Goal: Information Seeking & Learning: Understand process/instructions

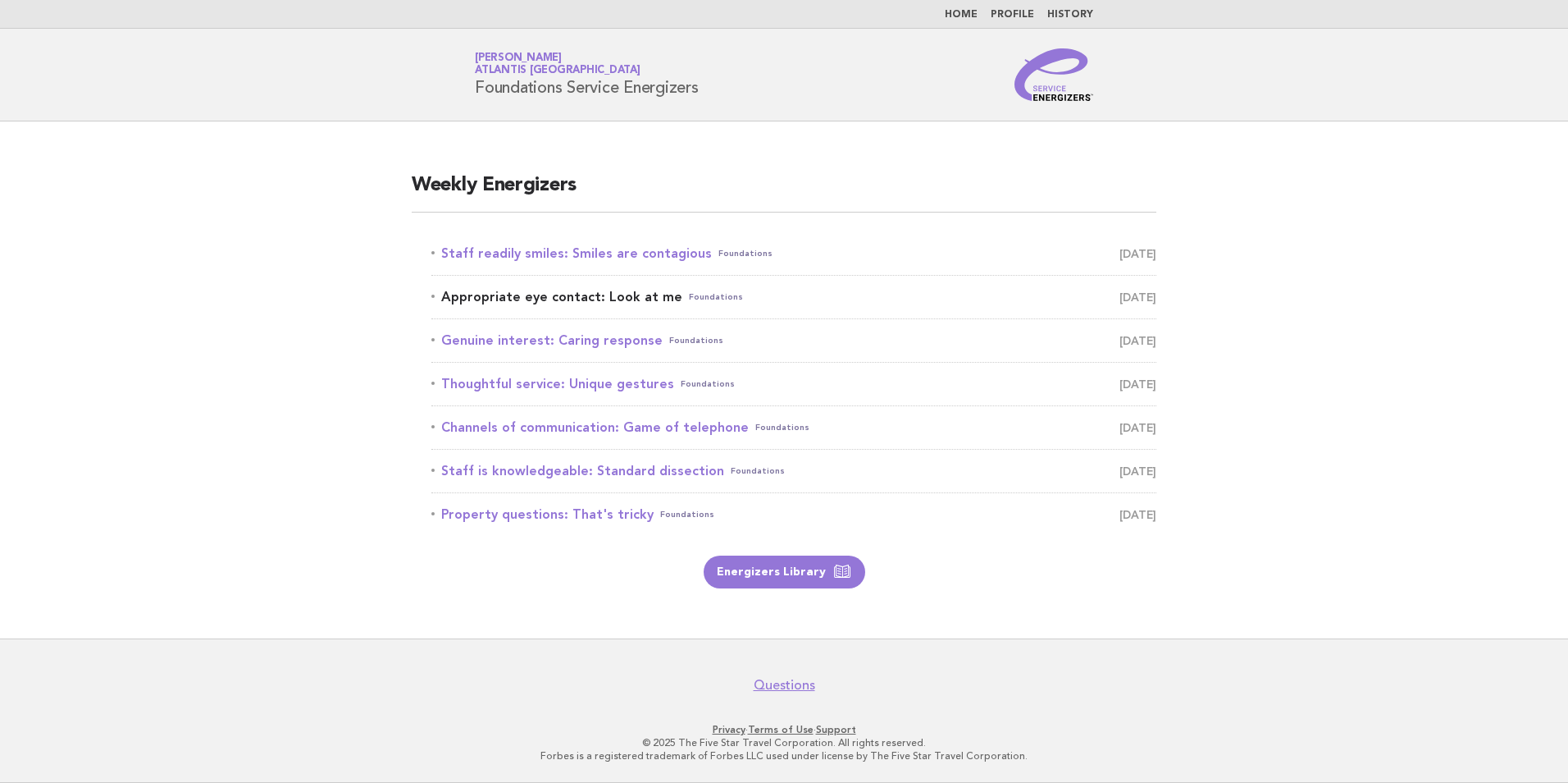
click at [646, 298] on link "Appropriate eye contact: Look at me Foundations [DATE]" at bounding box center [794, 297] width 725 height 23
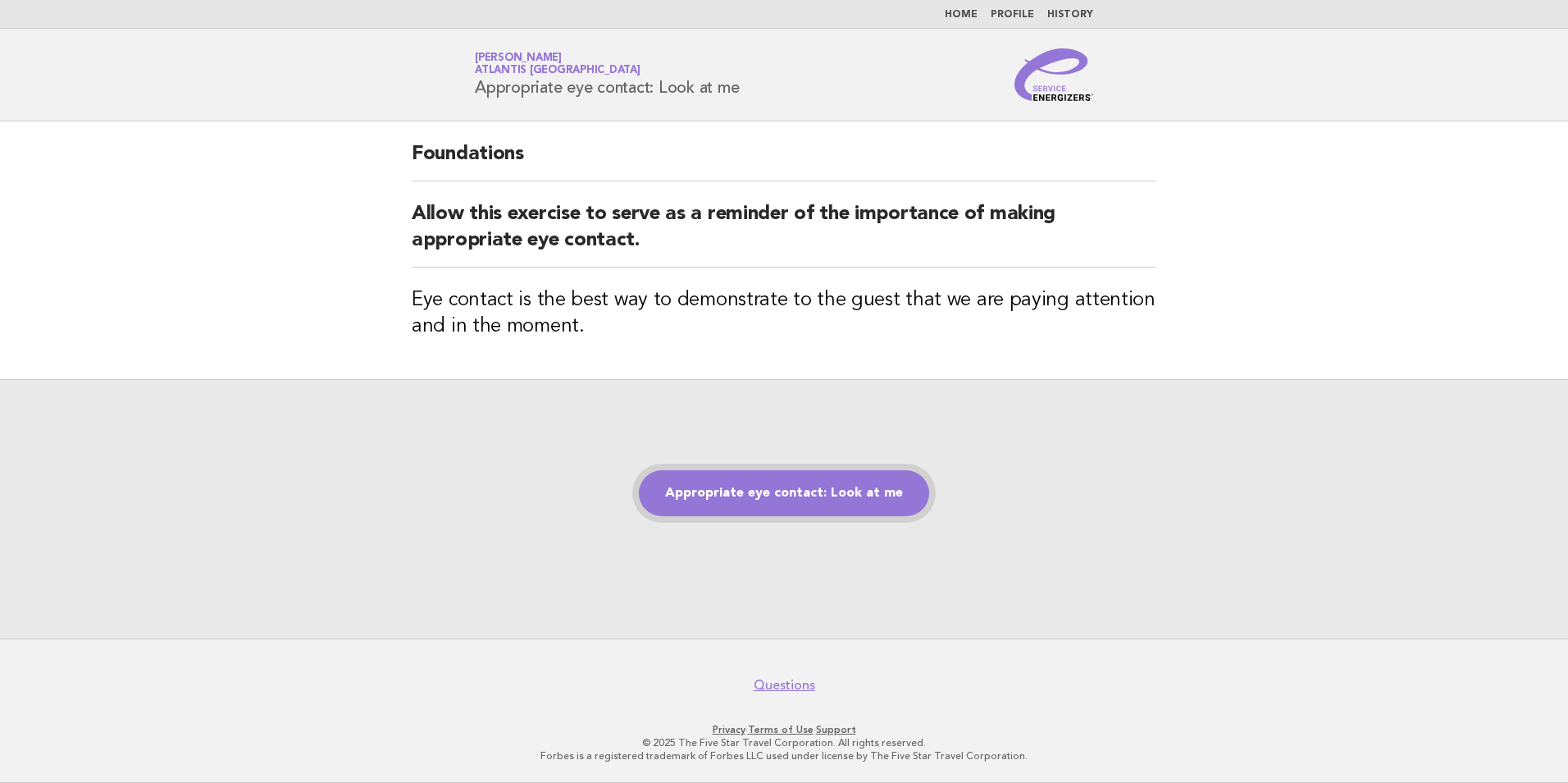
click at [761, 514] on link "Appropriate eye contact: Look at me" at bounding box center [784, 493] width 291 height 46
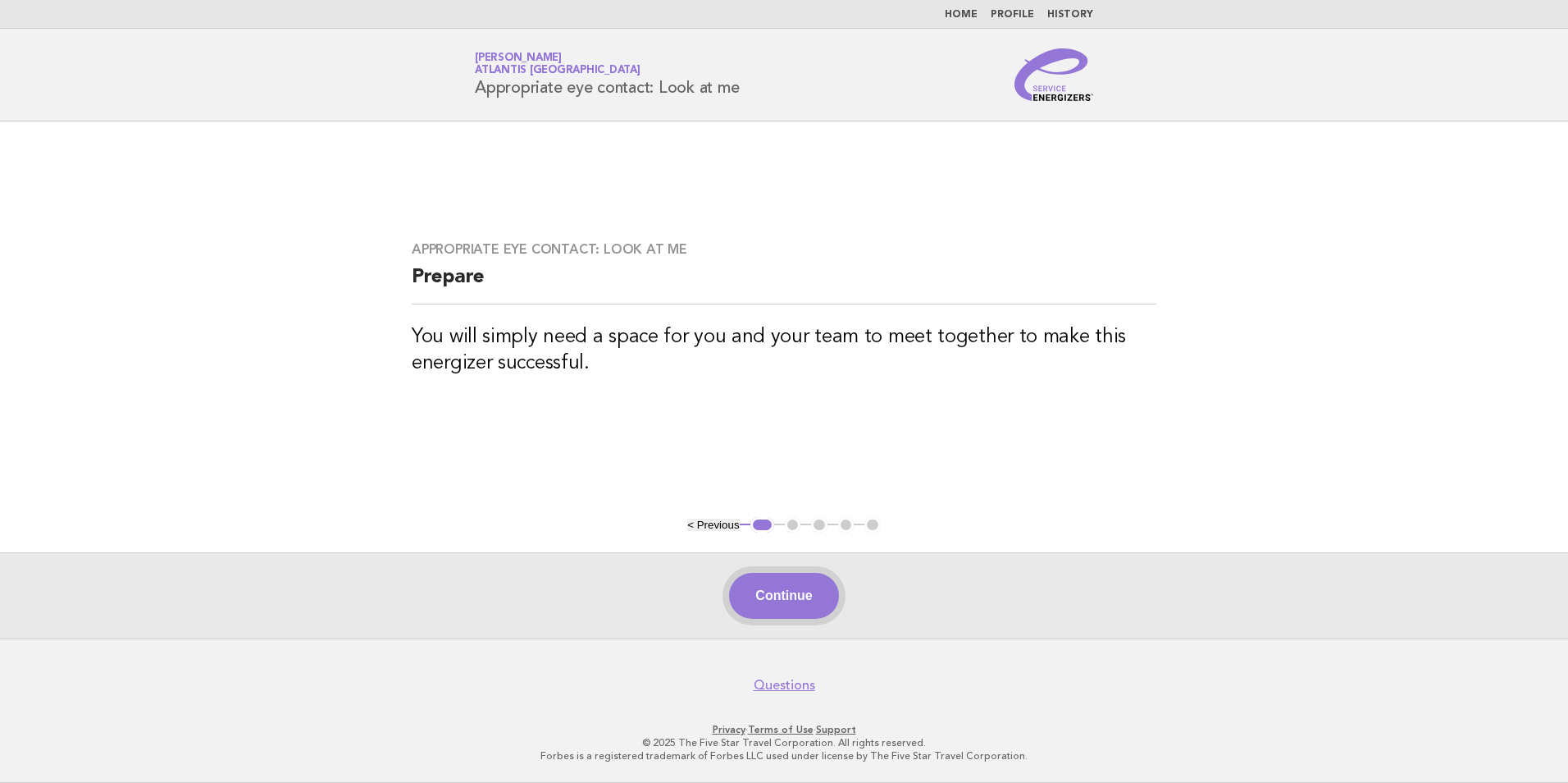
click at [767, 585] on button "Continue" at bounding box center [784, 596] width 109 height 46
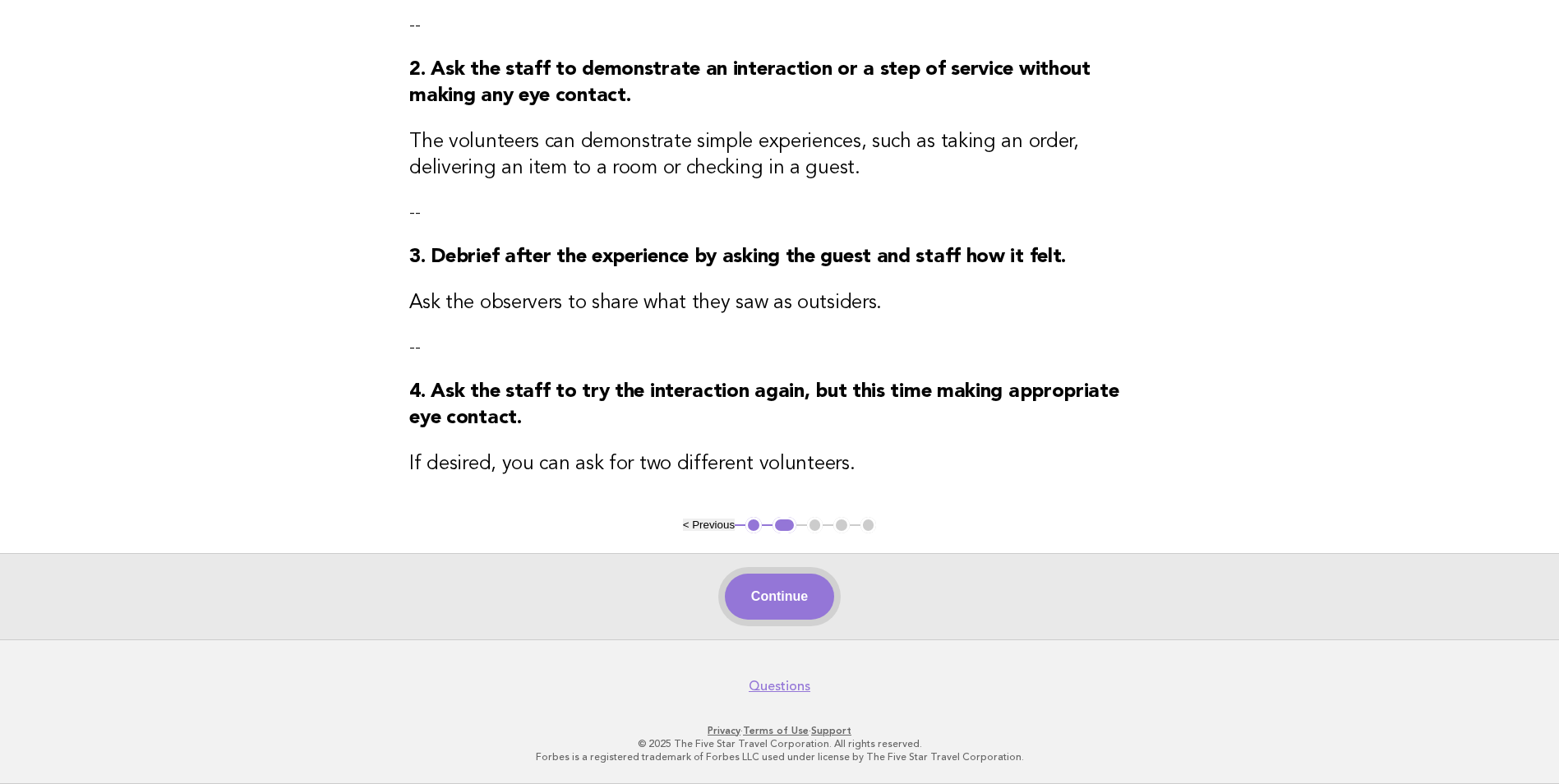
click at [765, 597] on button "Continue" at bounding box center [780, 597] width 110 height 46
